Goal: Task Accomplishment & Management: Complete application form

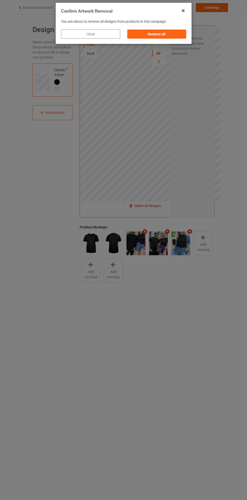
click at [160, 35] on div "Remove all" at bounding box center [156, 34] width 59 height 9
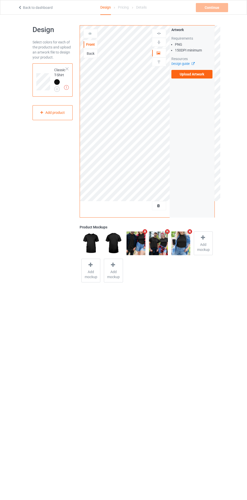
click at [193, 64] on icon at bounding box center [192, 62] width 4 height 3
click at [200, 77] on label "Upload Artwork" at bounding box center [192, 74] width 41 height 9
click at [0, 0] on input "Upload Artwork" at bounding box center [0, 0] width 0 height 0
click at [0, 0] on img at bounding box center [0, 0] width 0 height 0
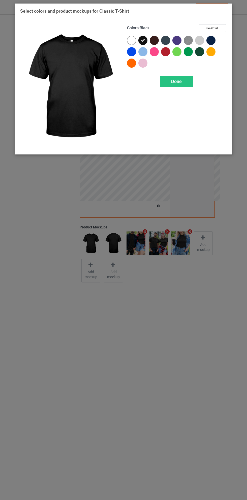
click at [130, 36] on div at bounding box center [132, 41] width 11 height 11
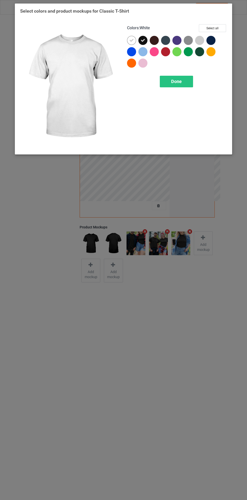
click at [143, 40] on icon at bounding box center [143, 40] width 5 height 5
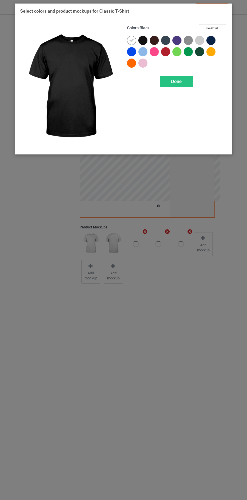
click at [183, 77] on div "Done" at bounding box center [176, 82] width 33 height 12
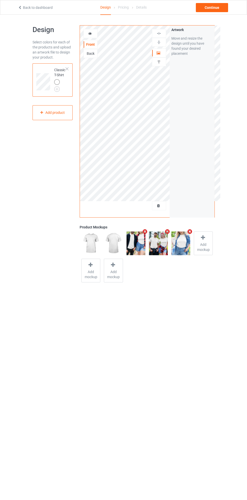
click at [90, 33] on icon at bounding box center [90, 33] width 4 height 4
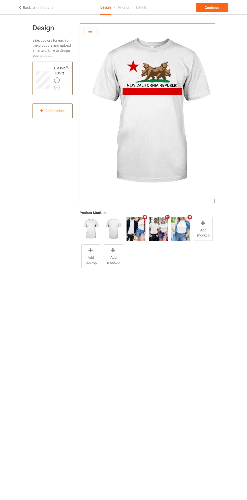
scroll to position [2, 0]
click at [0, 0] on img at bounding box center [0, 0] width 0 height 0
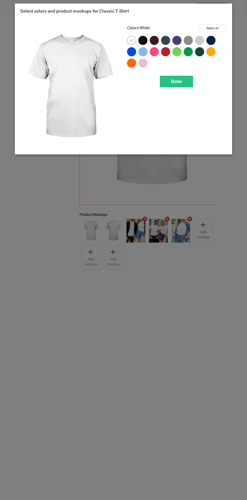
click at [200, 41] on div at bounding box center [199, 40] width 9 height 9
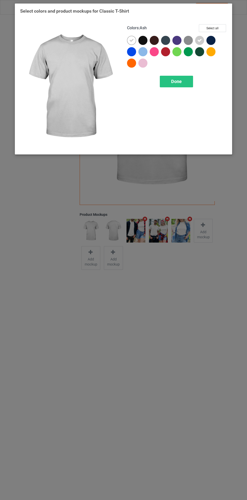
click at [131, 40] on icon at bounding box center [131, 40] width 5 height 5
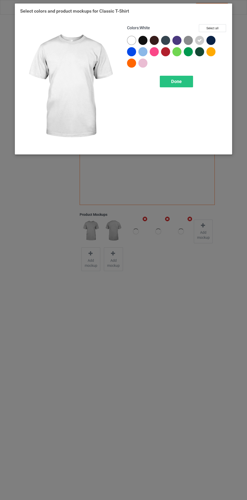
click at [182, 78] on div "Done" at bounding box center [176, 82] width 33 height 12
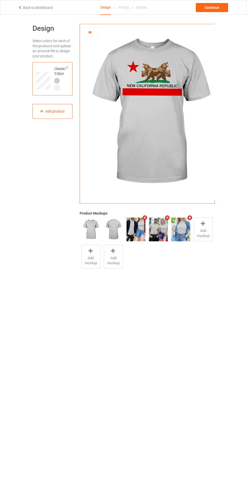
scroll to position [2, 0]
click at [217, 10] on div "Continue" at bounding box center [212, 7] width 32 height 9
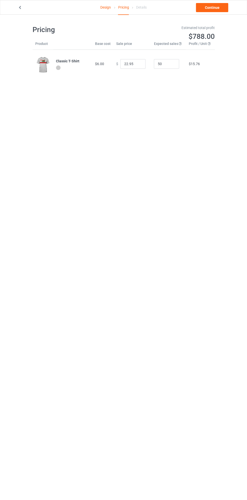
click at [221, 7] on link "Continue" at bounding box center [212, 7] width 32 height 9
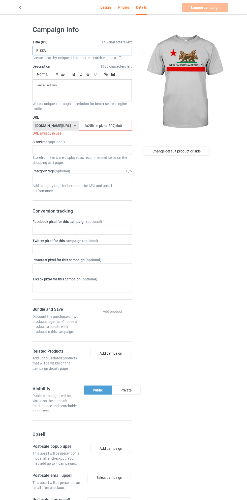
click at [91, 49] on input "PIZZA" at bounding box center [82, 51] width 99 height 10
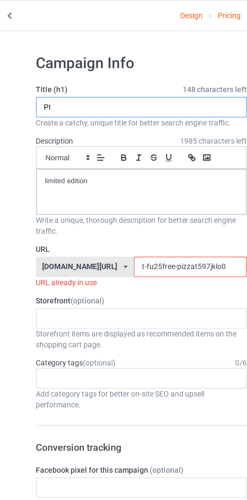
type input "P"
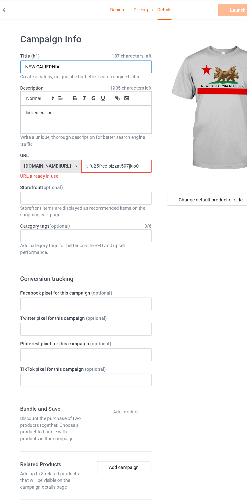
type input "NEW CALIFRNIA"
click at [92, 124] on input "t-fu25free-pizzat597jklo0" at bounding box center [105, 126] width 53 height 10
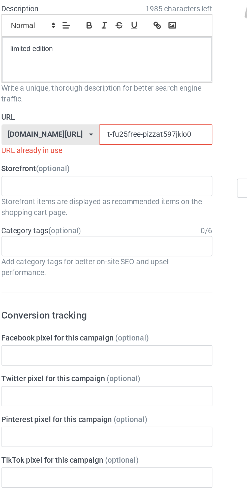
click at [96, 126] on input "t-fu25free-pizzat597jklo0" at bounding box center [105, 126] width 53 height 10
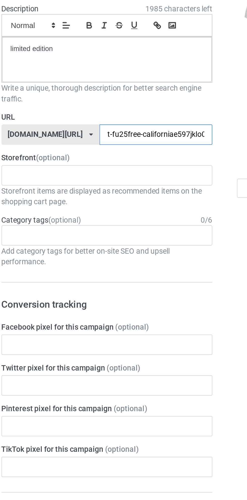
type input "t-fu25free-californiaew597jklo0"
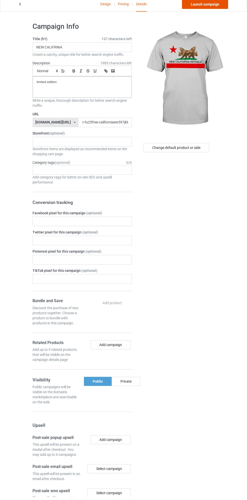
click at [214, 7] on link "Launch campaign" at bounding box center [205, 7] width 46 height 9
